Goal: Information Seeking & Learning: Check status

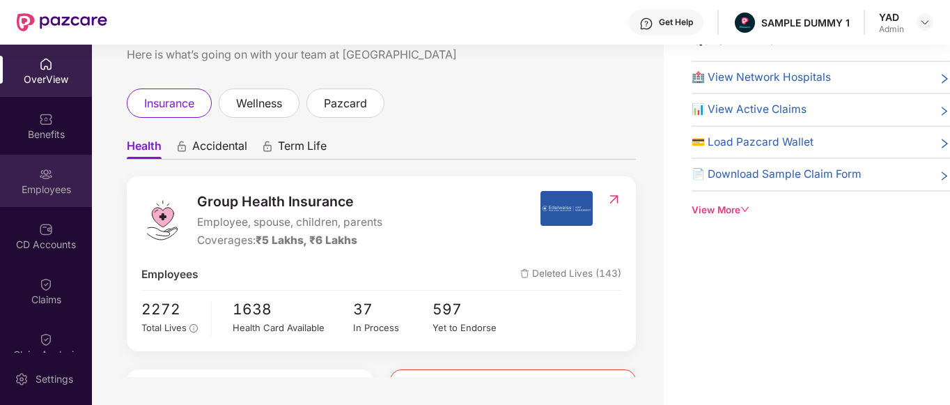
click at [46, 166] on div at bounding box center [46, 173] width 14 height 14
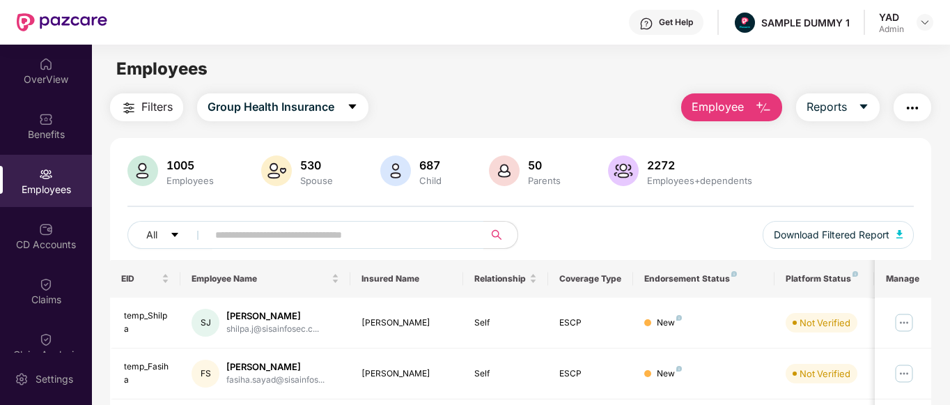
click at [909, 107] on img "button" at bounding box center [912, 108] width 17 height 17
click at [575, 75] on div "Employees" at bounding box center [521, 69] width 858 height 26
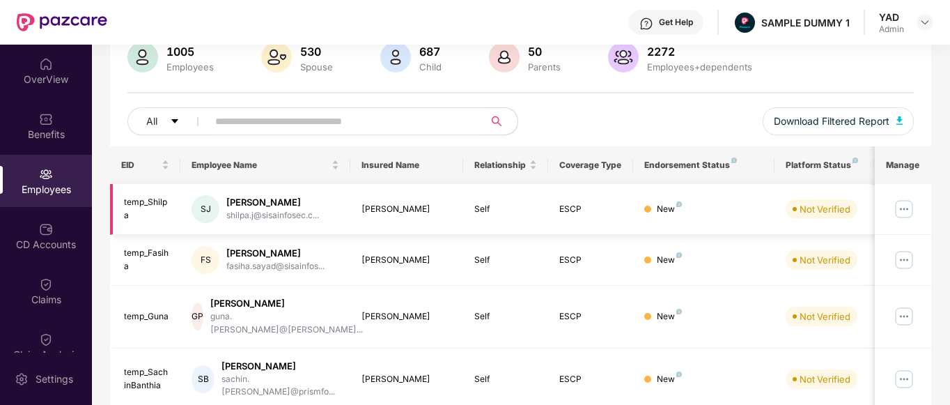
scroll to position [114, 0]
drag, startPoint x: 222, startPoint y: 199, endPoint x: 257, endPoint y: 200, distance: 34.8
click at [257, 200] on div "SJ Shilpa J shilpa.j@sisainfosec.c..." at bounding box center [266, 209] width 148 height 28
click at [273, 201] on div "[PERSON_NAME]" at bounding box center [272, 202] width 93 height 13
click at [734, 211] on div "New" at bounding box center [703, 209] width 119 height 13
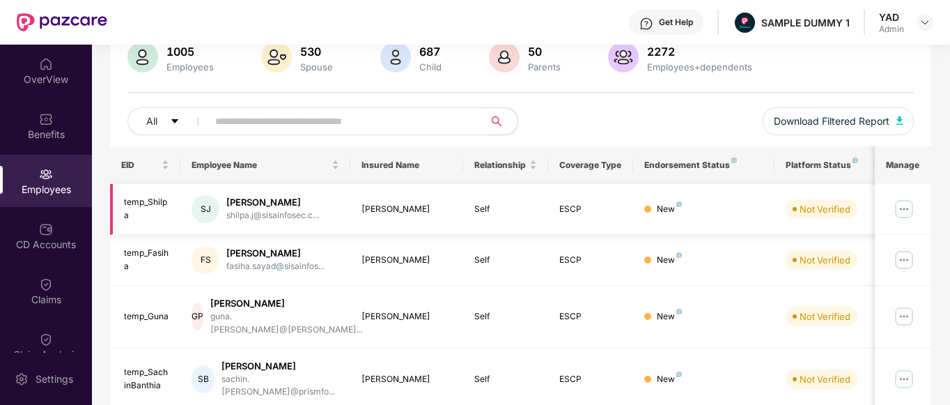
scroll to position [0, 0]
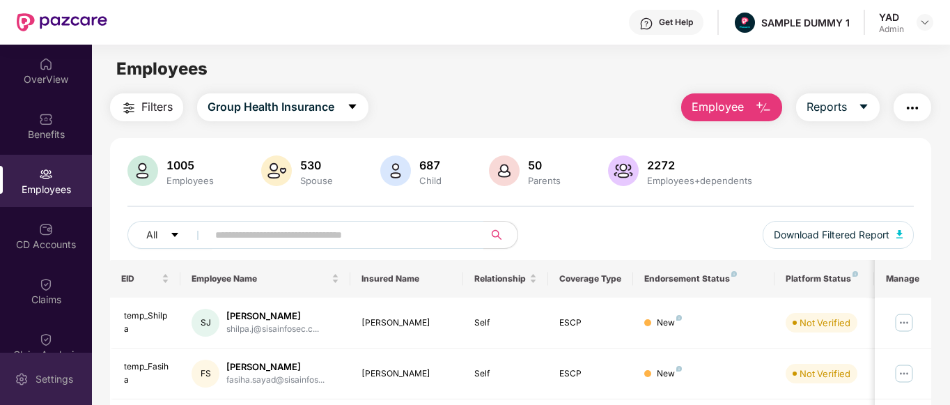
click at [31, 378] on div "Settings" at bounding box center [46, 378] width 92 height 52
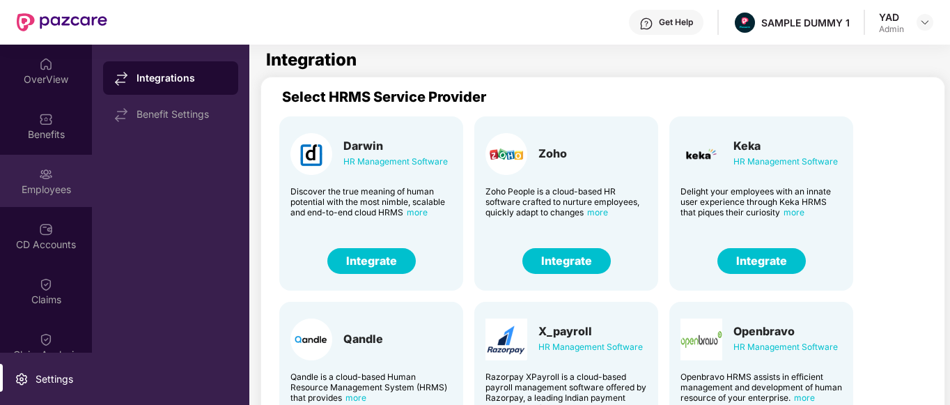
click at [40, 179] on img at bounding box center [46, 174] width 14 height 14
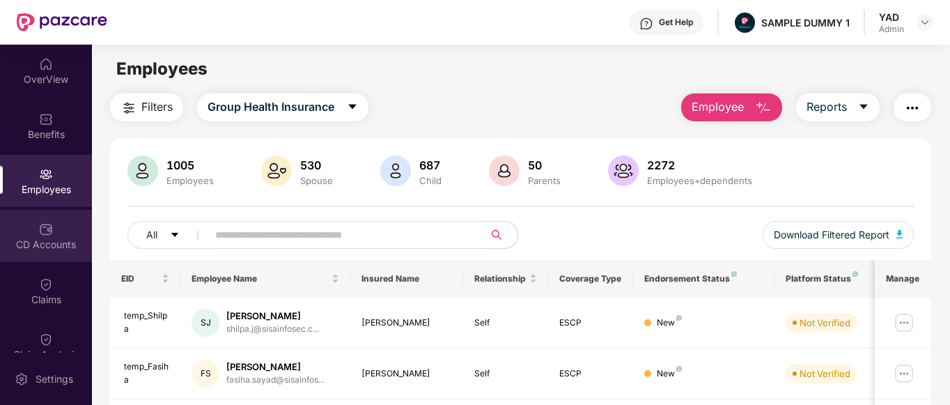
click at [24, 229] on div "CD Accounts" at bounding box center [46, 236] width 92 height 52
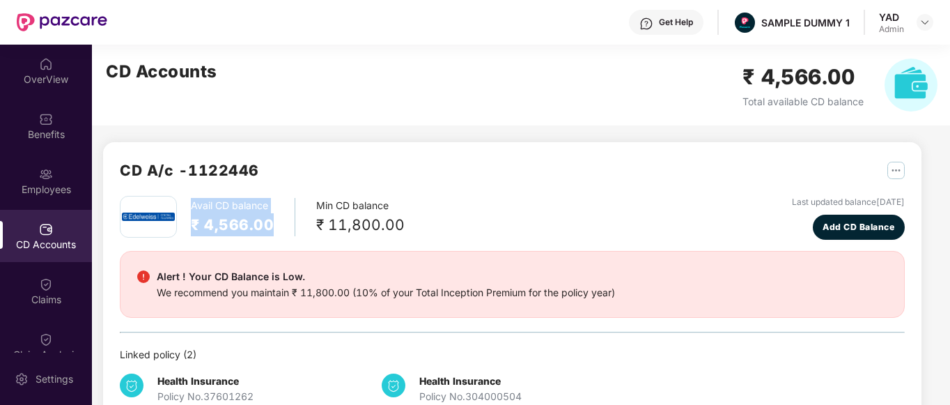
drag, startPoint x: 188, startPoint y: 201, endPoint x: 283, endPoint y: 232, distance: 99.8
click at [283, 232] on div "Avail CD balance ₹ 4,566.00 Min CD balance ₹ 11,800.00" at bounding box center [262, 217] width 285 height 42
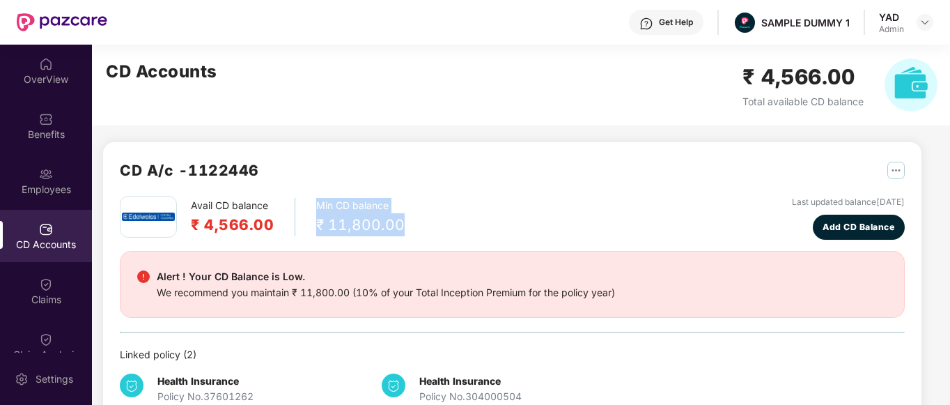
drag, startPoint x: 309, startPoint y: 205, endPoint x: 410, endPoint y: 223, distance: 101.9
click at [410, 223] on div "Avail CD balance ₹ 4,566.00 Min CD balance ₹ 11,800.00 Last updated balance [DA…" at bounding box center [512, 218] width 785 height 44
click at [412, 220] on div "Avail CD balance ₹ 4,566.00 Min CD balance ₹ 11,800.00 Last updated balance [DA…" at bounding box center [512, 218] width 785 height 44
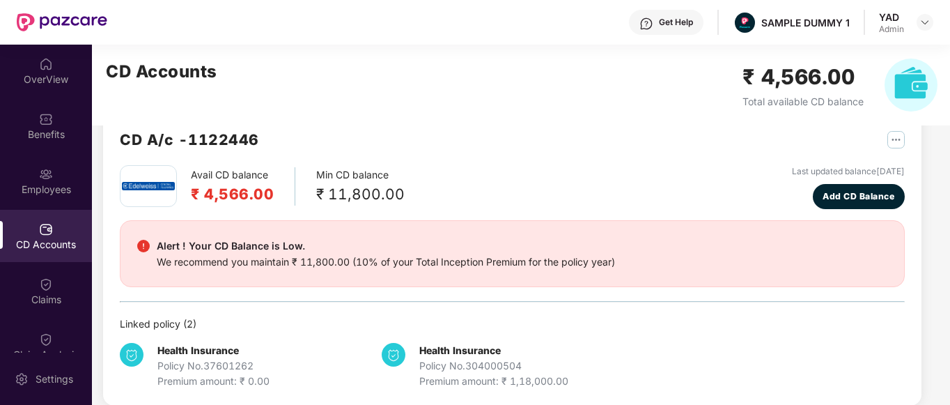
scroll to position [31, 0]
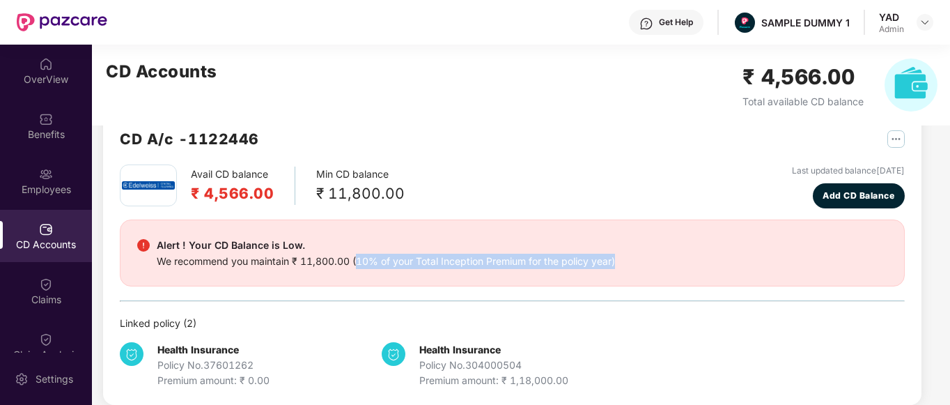
drag, startPoint x: 357, startPoint y: 261, endPoint x: 652, endPoint y: 270, distance: 295.5
click at [652, 270] on div "Alert ! Your CD Balance is Low. We recommend you maintain ₹ 11,800.00 (10% of y…" at bounding box center [512, 252] width 785 height 67
click at [648, 261] on div "Alert ! Your CD Balance is Low. We recommend you maintain ₹ 11,800.00 (10% of y…" at bounding box center [512, 253] width 750 height 32
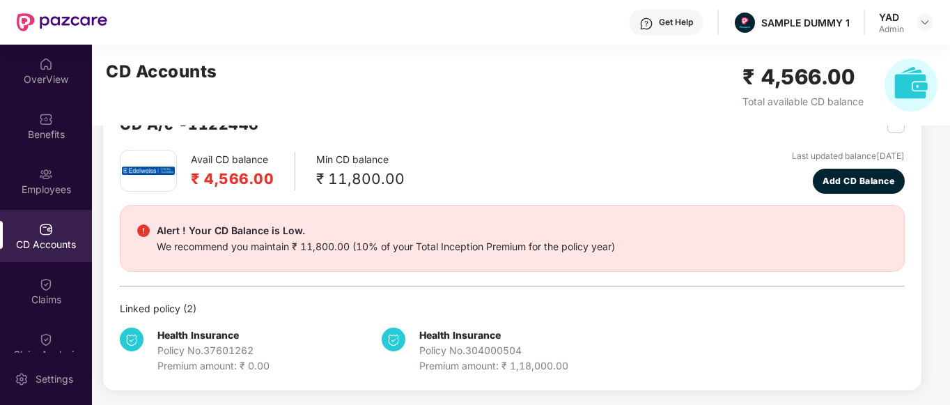
scroll to position [0, 0]
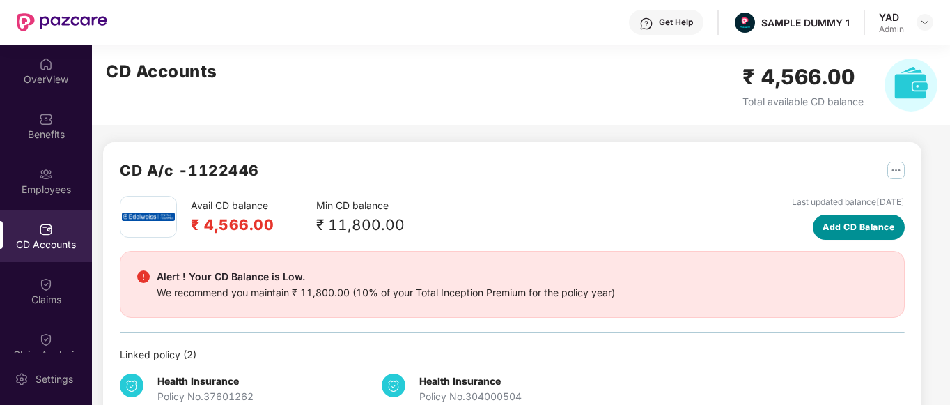
click at [871, 228] on span "Add CD Balance" at bounding box center [859, 226] width 72 height 13
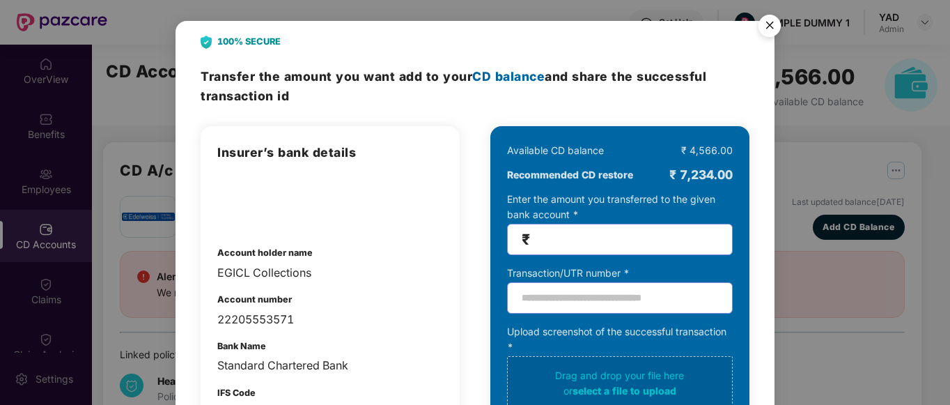
scroll to position [174, 0]
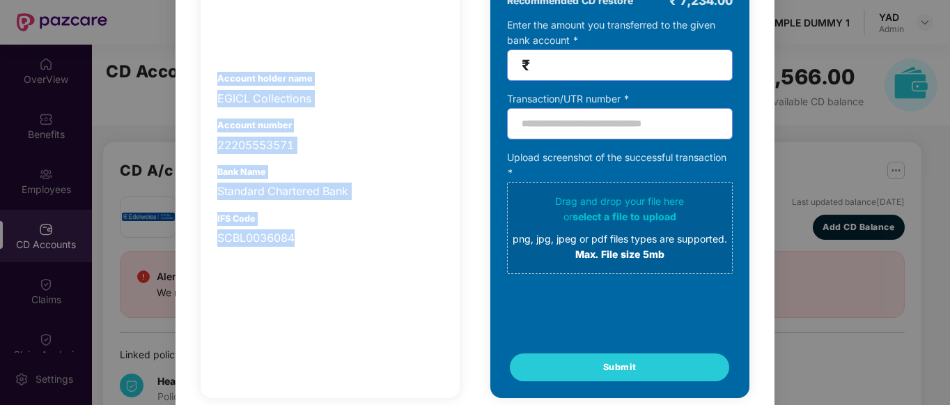
drag, startPoint x: 217, startPoint y: 71, endPoint x: 349, endPoint y: 234, distance: 210.0
click at [349, 234] on div "Insurer’s bank details Account holder name EGICL Collections Account number 222…" at bounding box center [330, 108] width 226 height 278
click at [371, 173] on div "Bank Name Standard Chartered Bank" at bounding box center [330, 183] width 226 height 36
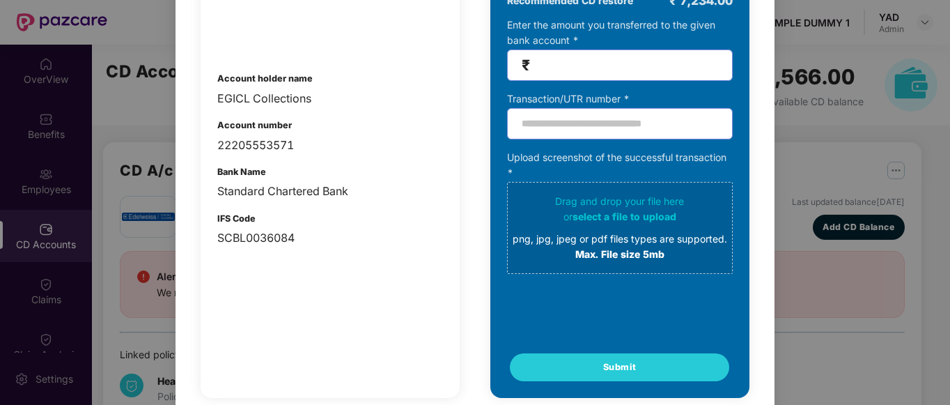
scroll to position [89, 0]
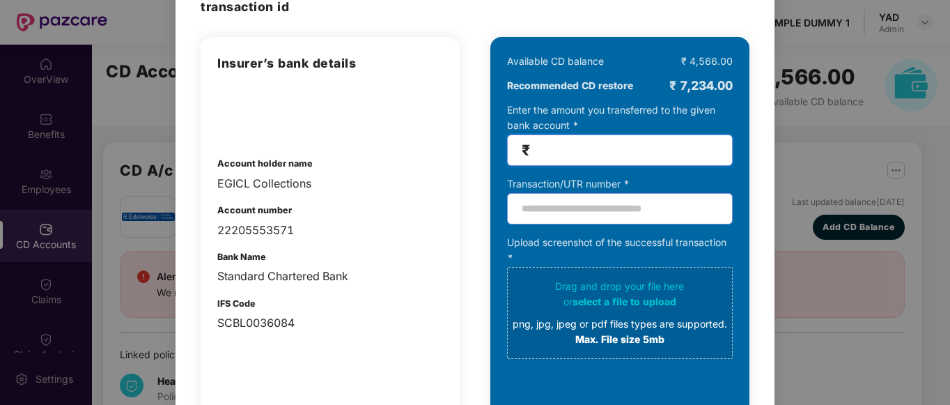
click at [572, 142] on input "number" at bounding box center [625, 150] width 185 height 16
type input "******"
click at [414, 158] on div "Account holder name EGICL Collections" at bounding box center [330, 175] width 226 height 36
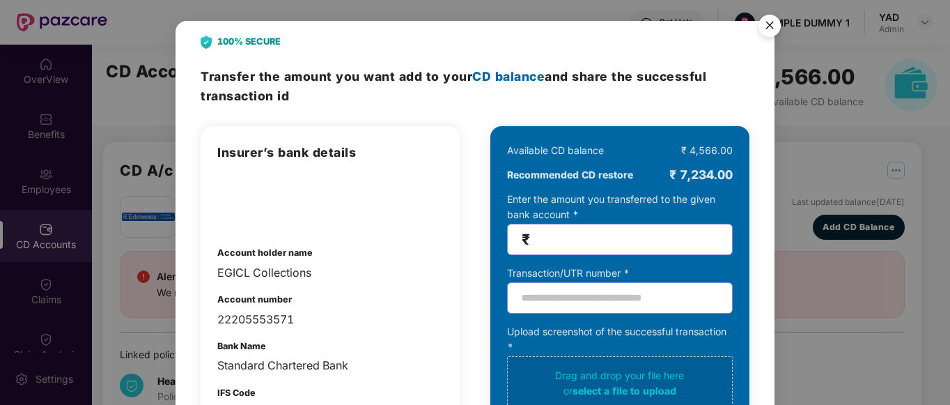
click at [765, 26] on img "Close" at bounding box center [769, 27] width 39 height 39
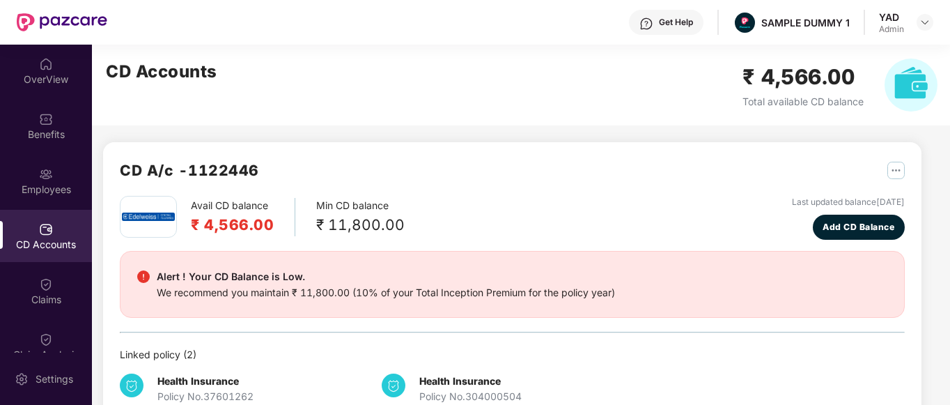
click at [625, 200] on div "Avail CD balance ₹ 4,566.00 Min CD balance ₹ 11,800.00 Last updated balance [DA…" at bounding box center [512, 218] width 785 height 44
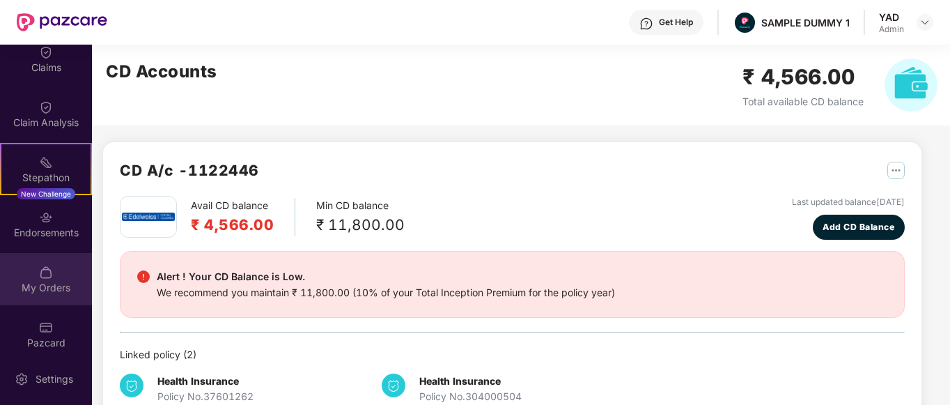
scroll to position [231, 0]
click at [37, 290] on div "My Orders" at bounding box center [46, 288] width 92 height 14
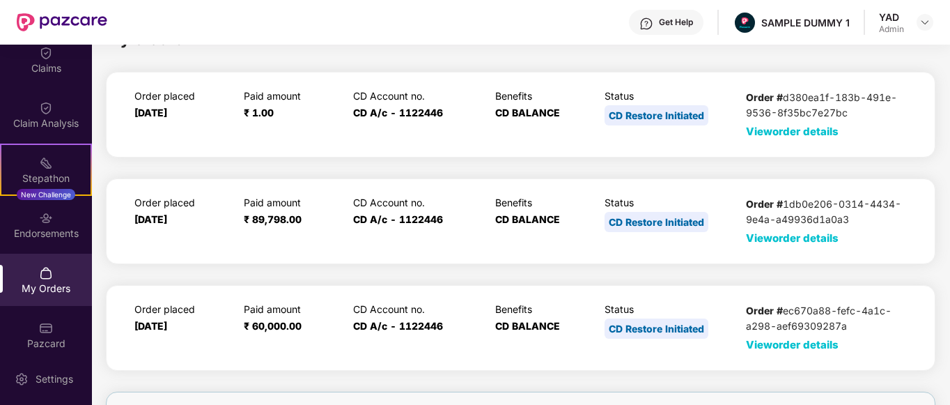
scroll to position [50, 0]
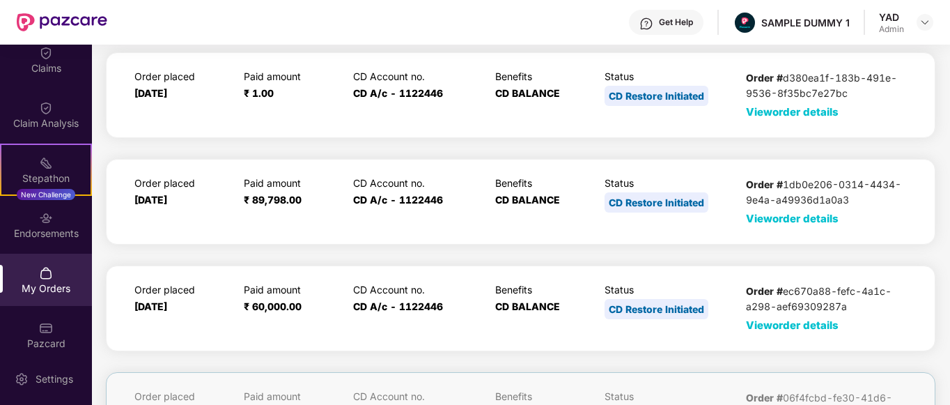
click at [811, 219] on span "View order details" at bounding box center [792, 218] width 93 height 13
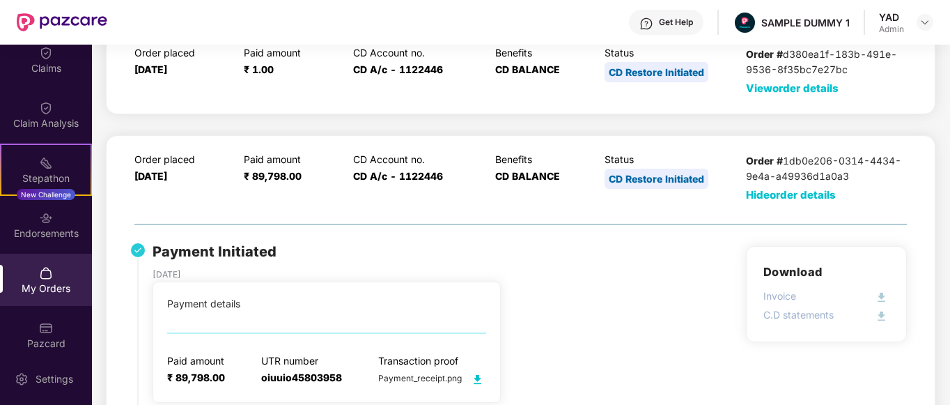
scroll to position [0, 0]
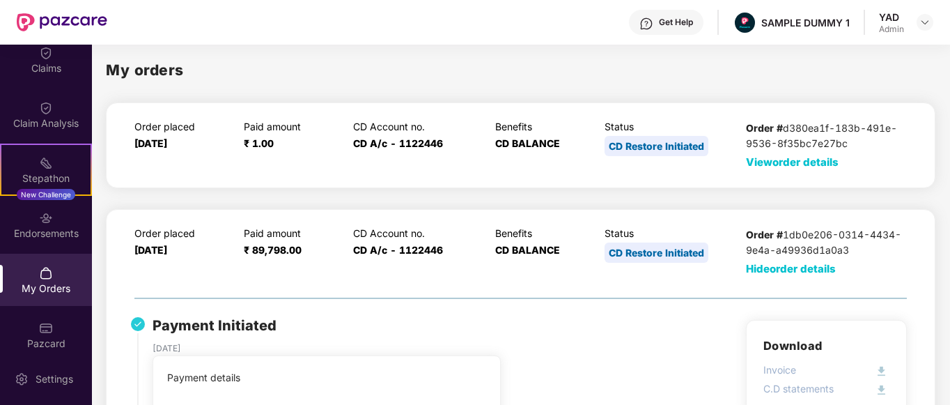
click at [766, 269] on span "Hide order details" at bounding box center [791, 268] width 90 height 13
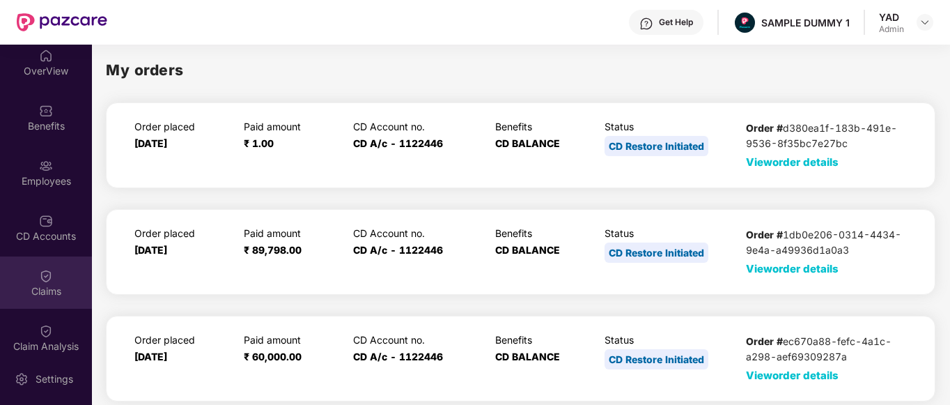
click at [46, 269] on img at bounding box center [46, 276] width 14 height 14
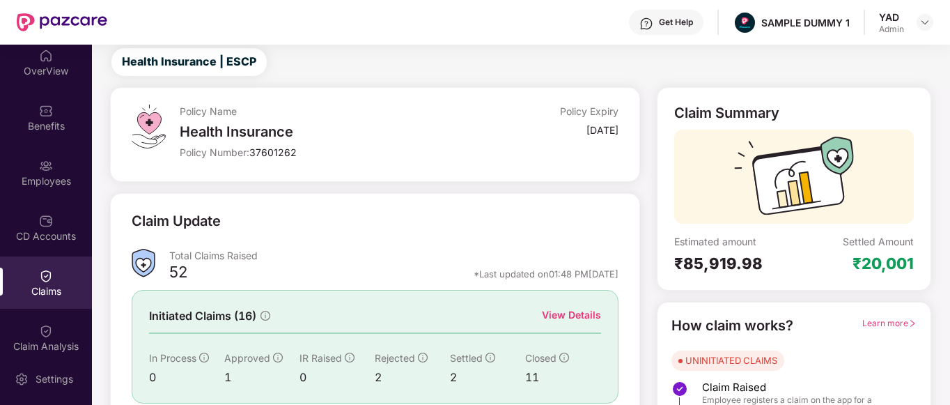
scroll to position [34, 0]
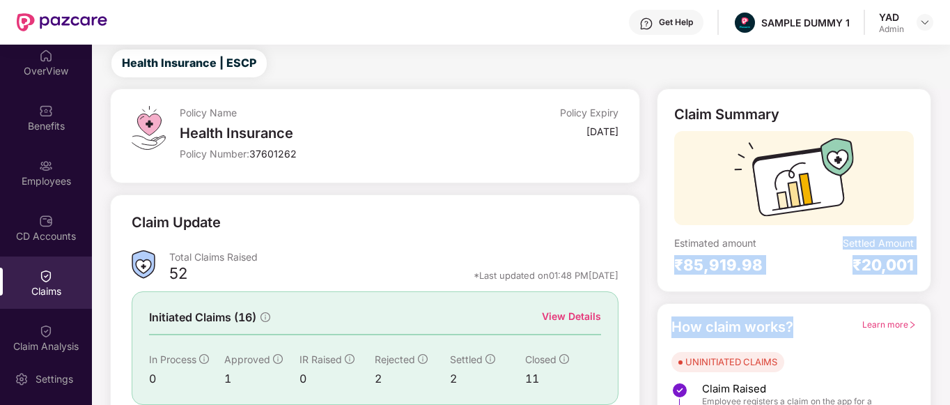
drag, startPoint x: 674, startPoint y: 257, endPoint x: 848, endPoint y: 305, distance: 180.7
click at [848, 305] on div "Claim Summary Estimated amount ₹85,919.98 Settled Amount ₹20,001 How claim work…" at bounding box center [794, 299] width 291 height 423
click at [791, 253] on div "Estimated amount ₹85,919.98" at bounding box center [734, 255] width 120 height 38
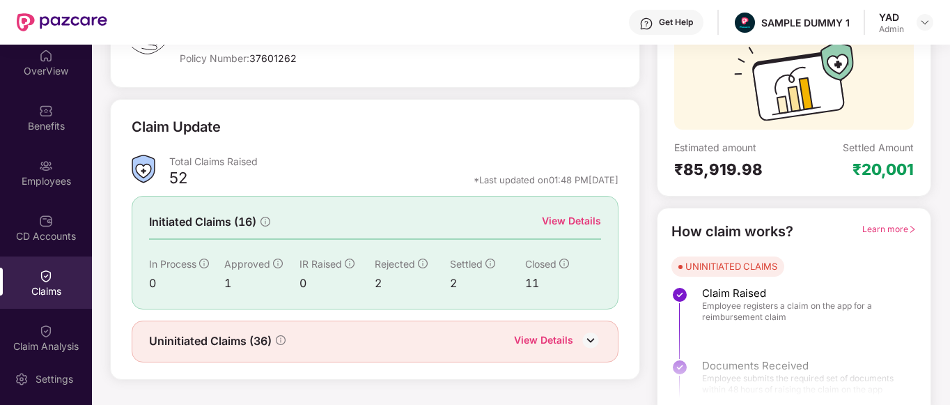
scroll to position [129, 0]
click at [556, 220] on div "View Details" at bounding box center [571, 221] width 59 height 15
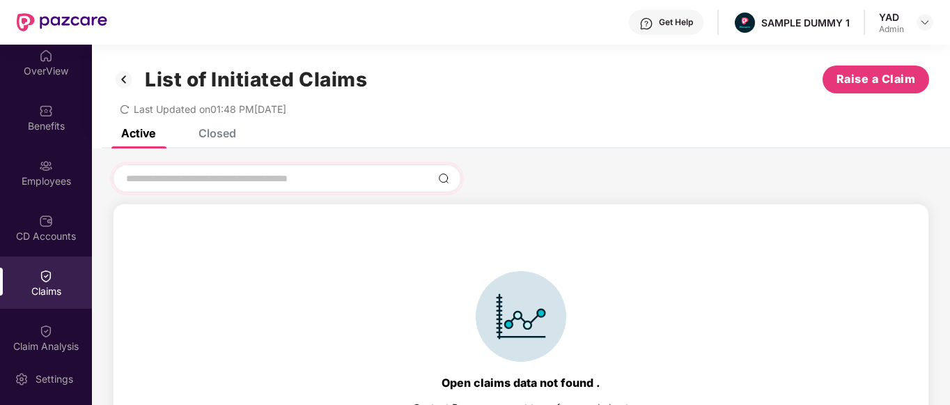
scroll to position [1, 0]
click at [226, 135] on div "Closed" at bounding box center [218, 132] width 38 height 14
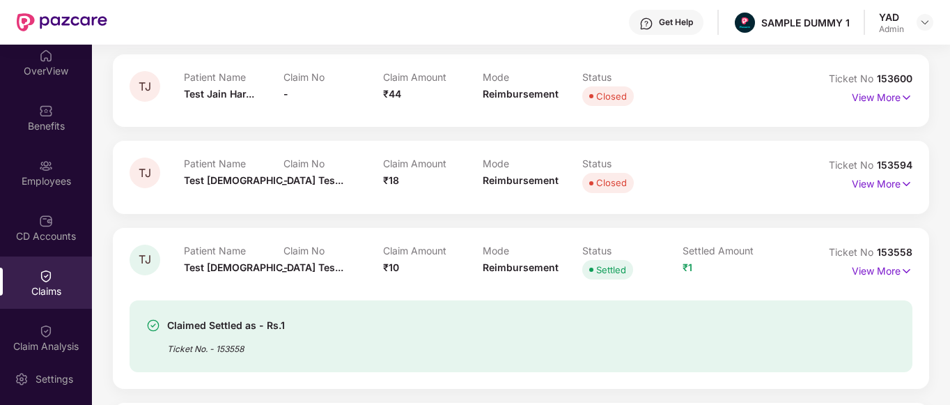
scroll to position [222, 0]
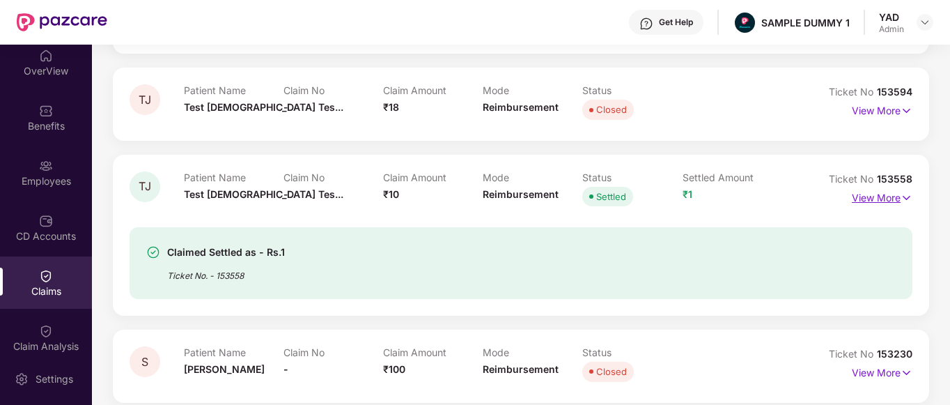
click at [880, 194] on p "View More" at bounding box center [882, 196] width 61 height 19
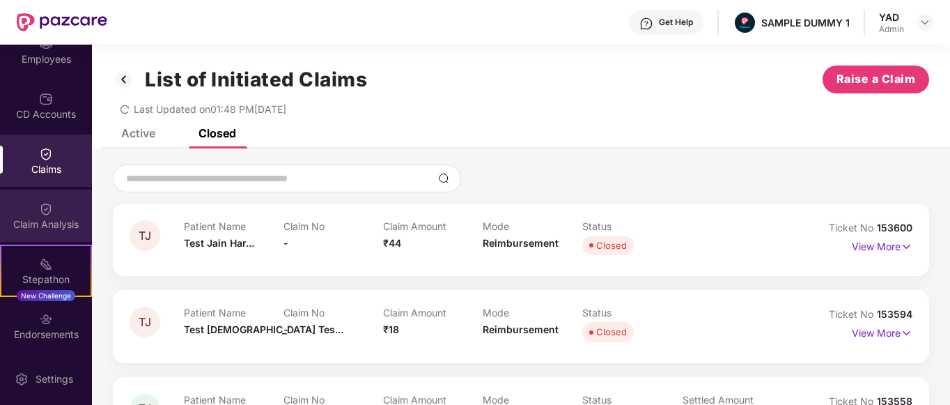
scroll to position [130, 0]
click at [26, 216] on div "Claim Analysis" at bounding box center [46, 215] width 92 height 52
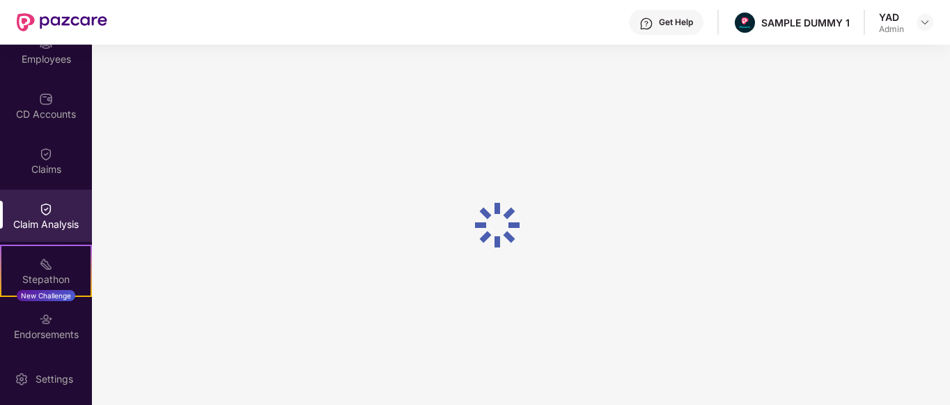
scroll to position [130, 0]
click at [666, 19] on div "Get Help" at bounding box center [676, 22] width 34 height 11
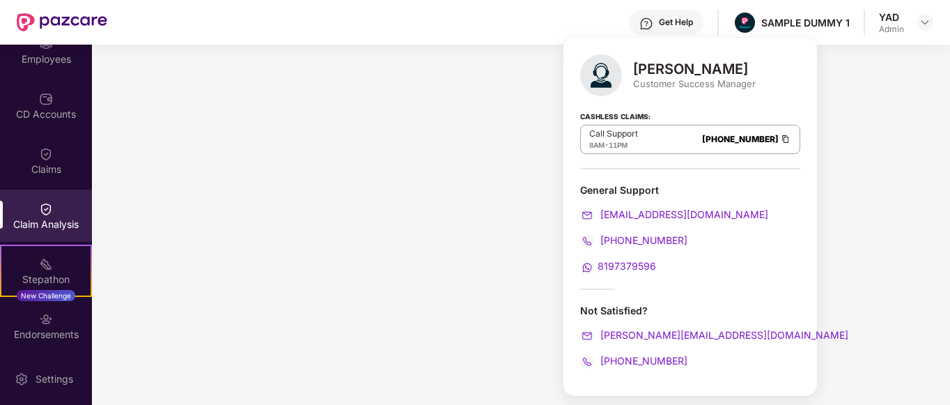
click at [663, 22] on div "Get Help" at bounding box center [676, 22] width 34 height 11
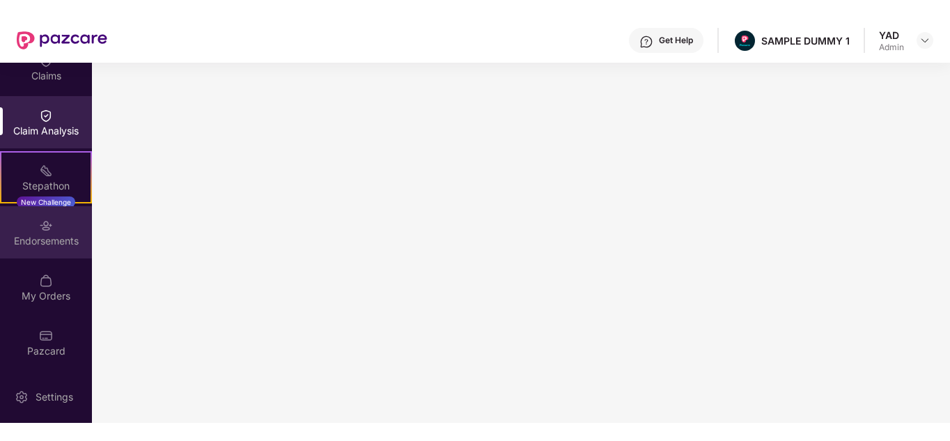
scroll to position [0, 0]
